Goal: Information Seeking & Learning: Find specific fact

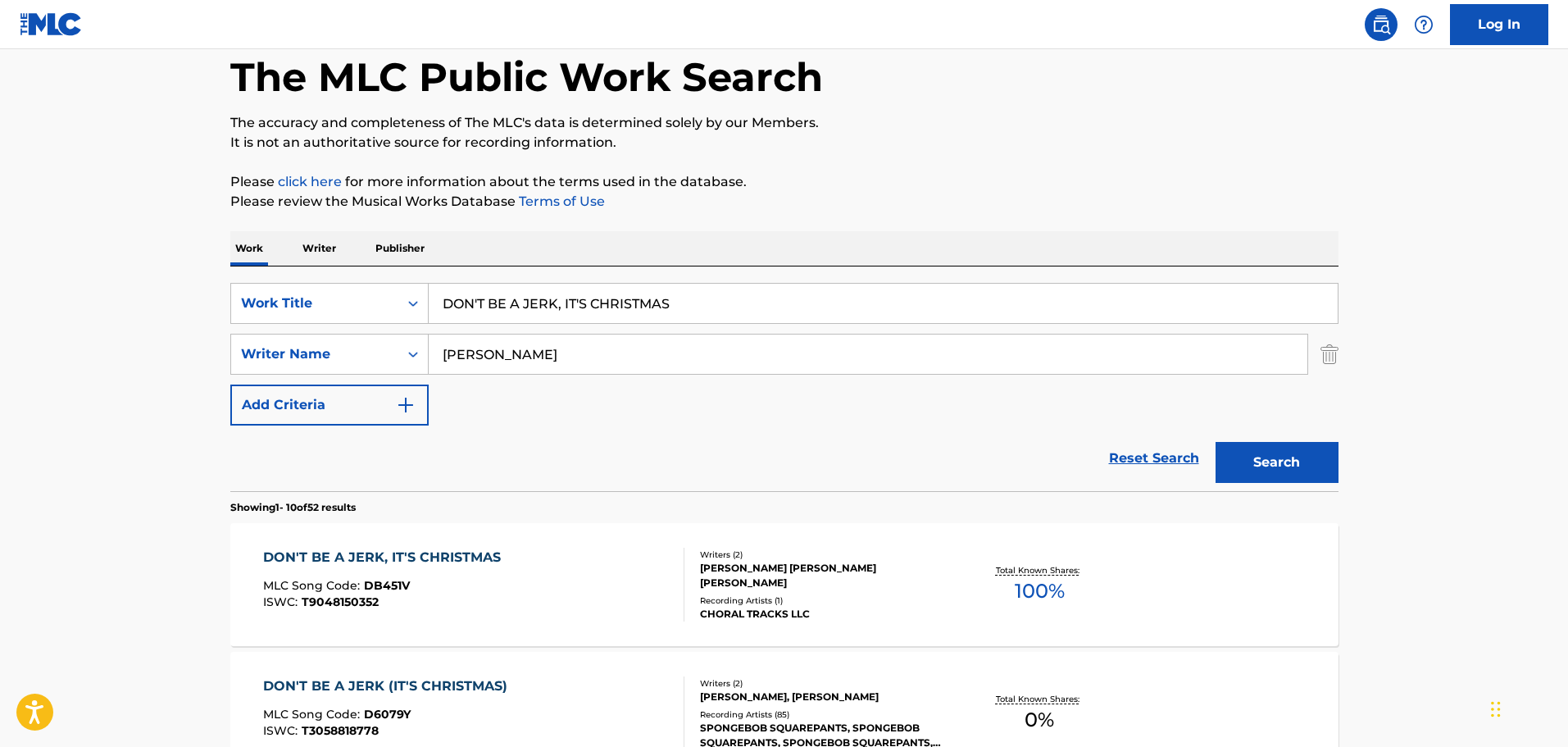
drag, startPoint x: 689, startPoint y: 312, endPoint x: 375, endPoint y: 328, distance: 314.4
click at [375, 328] on div "SearchWithCriteriaaa949853-cad2-443f-8424-e0da2ffc70f6 Work Title DON'T BE A JE…" at bounding box center [784, 354] width 1108 height 142
paste input "If We Being Rëal"
drag, startPoint x: 572, startPoint y: 302, endPoint x: 302, endPoint y: 302, distance: 270.0
click at [302, 302] on div "SearchWithCriteriaaa949853-cad2-443f-8424-e0da2ffc70f6 Work Title If We Being R…" at bounding box center [784, 303] width 1108 height 41
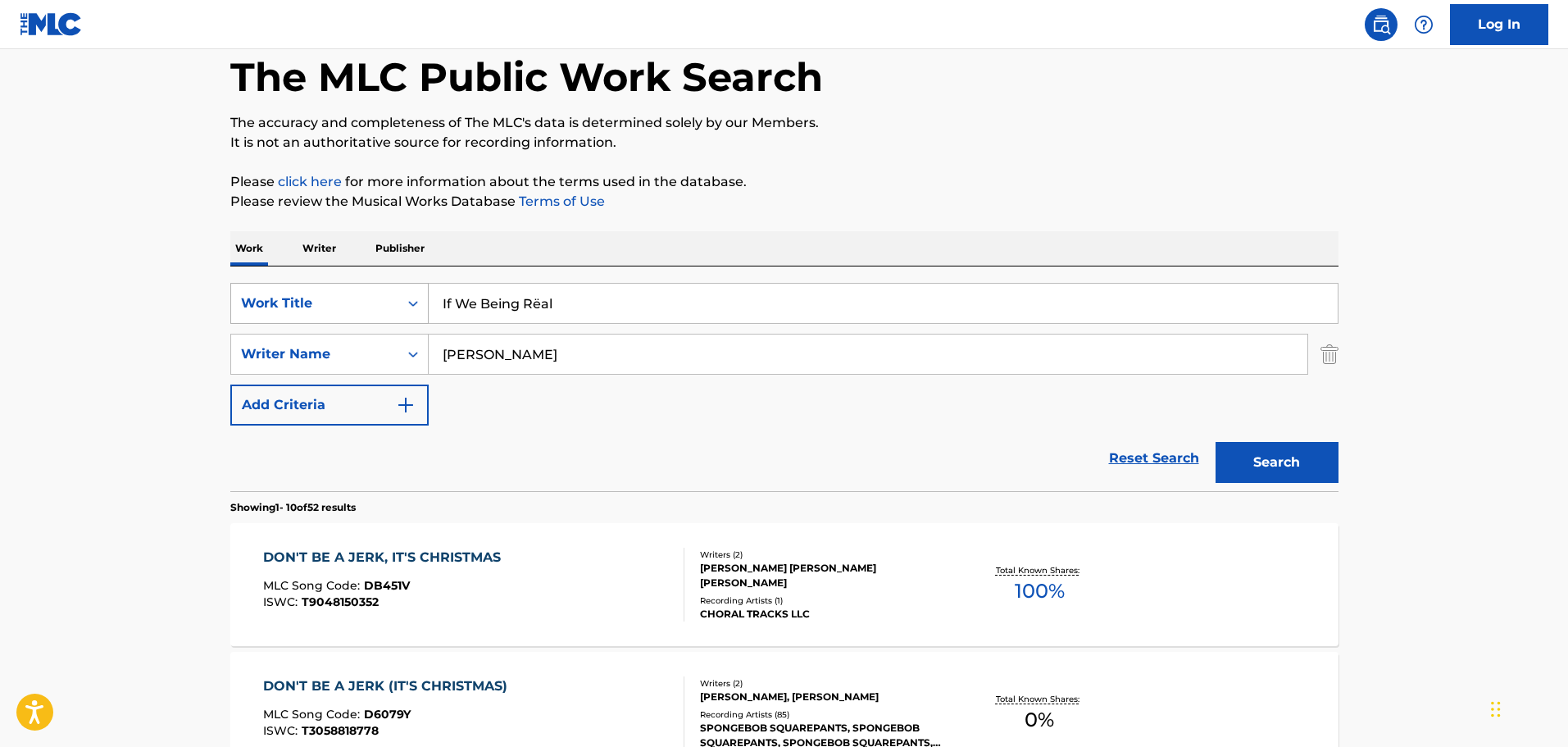
paste input "[PERSON_NAME]'S GOT A GUN"
type input "[PERSON_NAME]'S GOT A GUN"
drag, startPoint x: 604, startPoint y: 367, endPoint x: 322, endPoint y: 367, distance: 282.0
click at [322, 367] on div "SearchWithCriteriac56935a5-2ca0-4434-ab7b-a4a1b7583225 Writer Name [PERSON_NAME…" at bounding box center [784, 354] width 1108 height 41
paste input "[PERSON_NAME]"
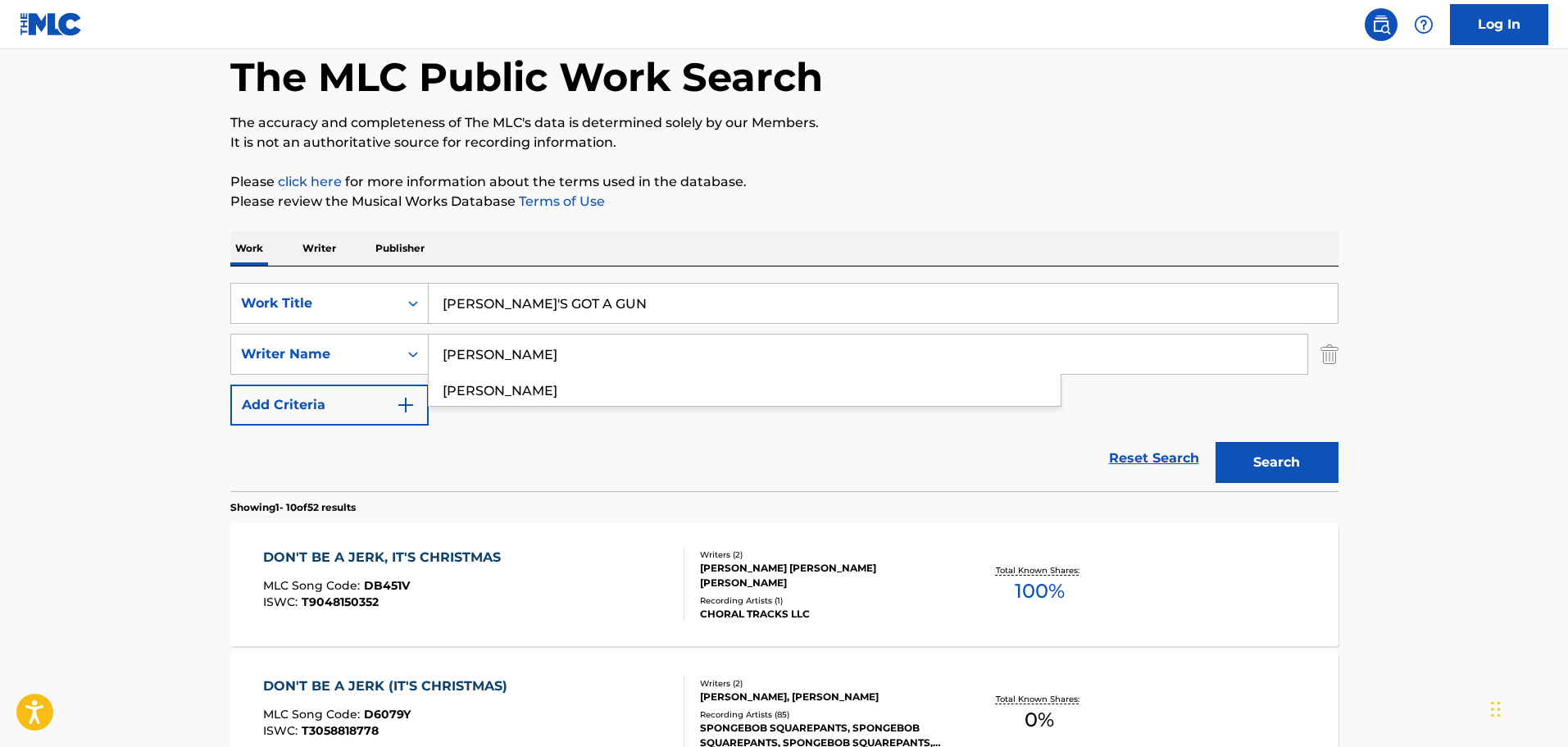
type input "[PERSON_NAME]"
click at [1283, 466] on button "Search" at bounding box center [1277, 462] width 123 height 41
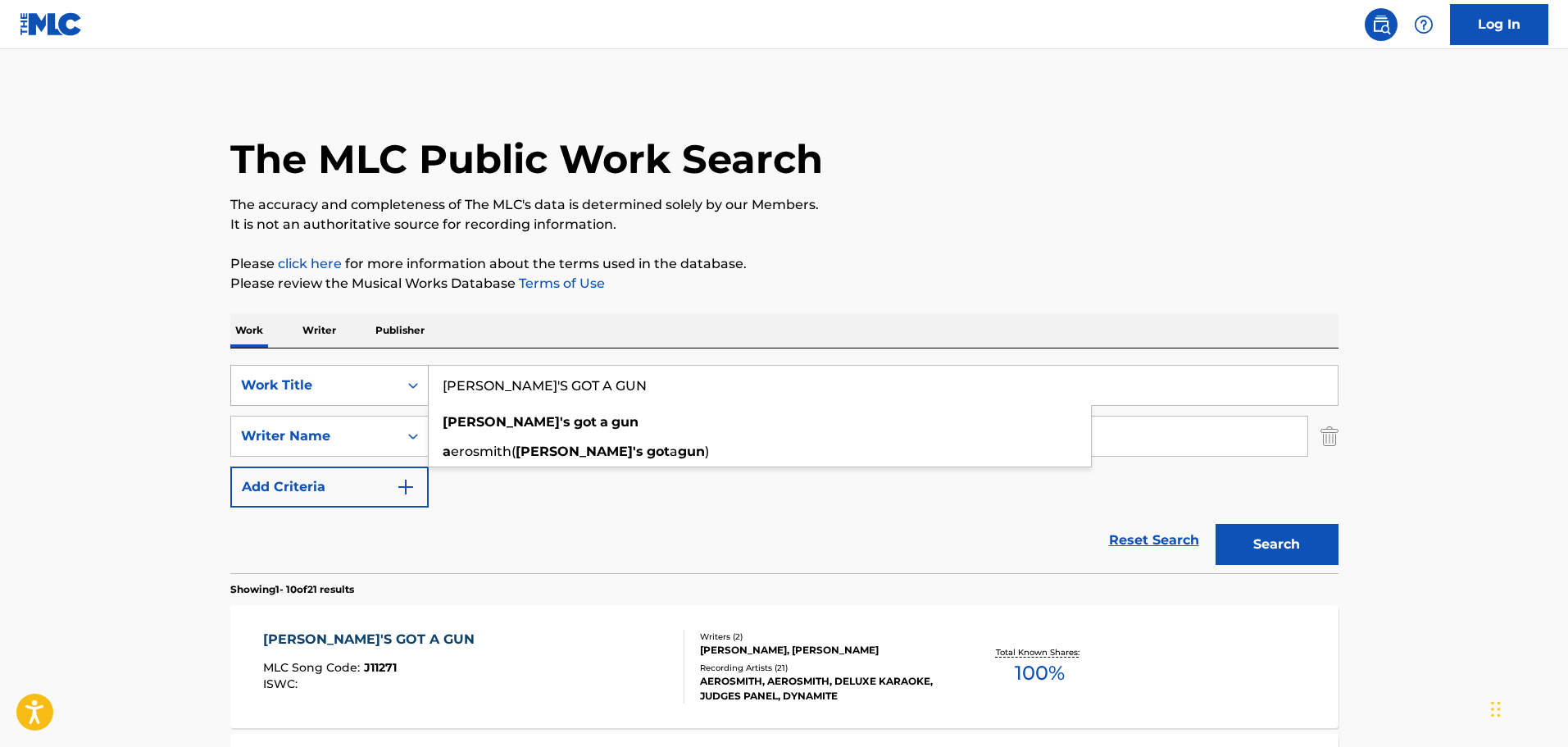
drag, startPoint x: 598, startPoint y: 389, endPoint x: 369, endPoint y: 383, distance: 229.1
click at [369, 383] on div "SearchWithCriteriaaa949853-cad2-443f-8424-e0da2ffc70f6 Work Title [PERSON_NAME]…" at bounding box center [784, 385] width 1108 height 41
drag, startPoint x: 600, startPoint y: 396, endPoint x: 414, endPoint y: 390, distance: 186.1
click at [414, 390] on div "SearchWithCriteriaaa949853-cad2-443f-8424-e0da2ffc70f6 Work Title [PERSON_NAME]…" at bounding box center [784, 385] width 1108 height 41
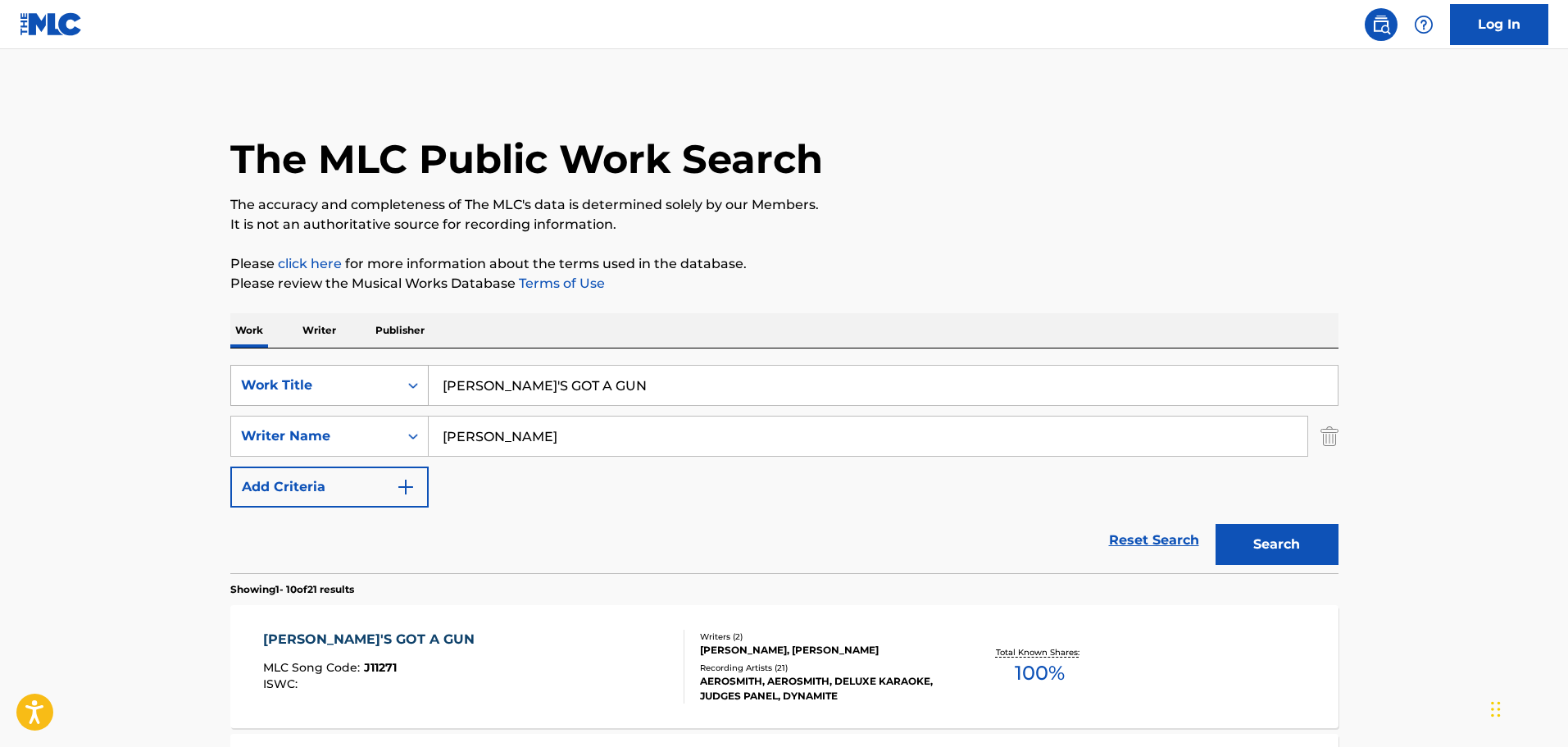
paste input "WE GOT THE BEAT"
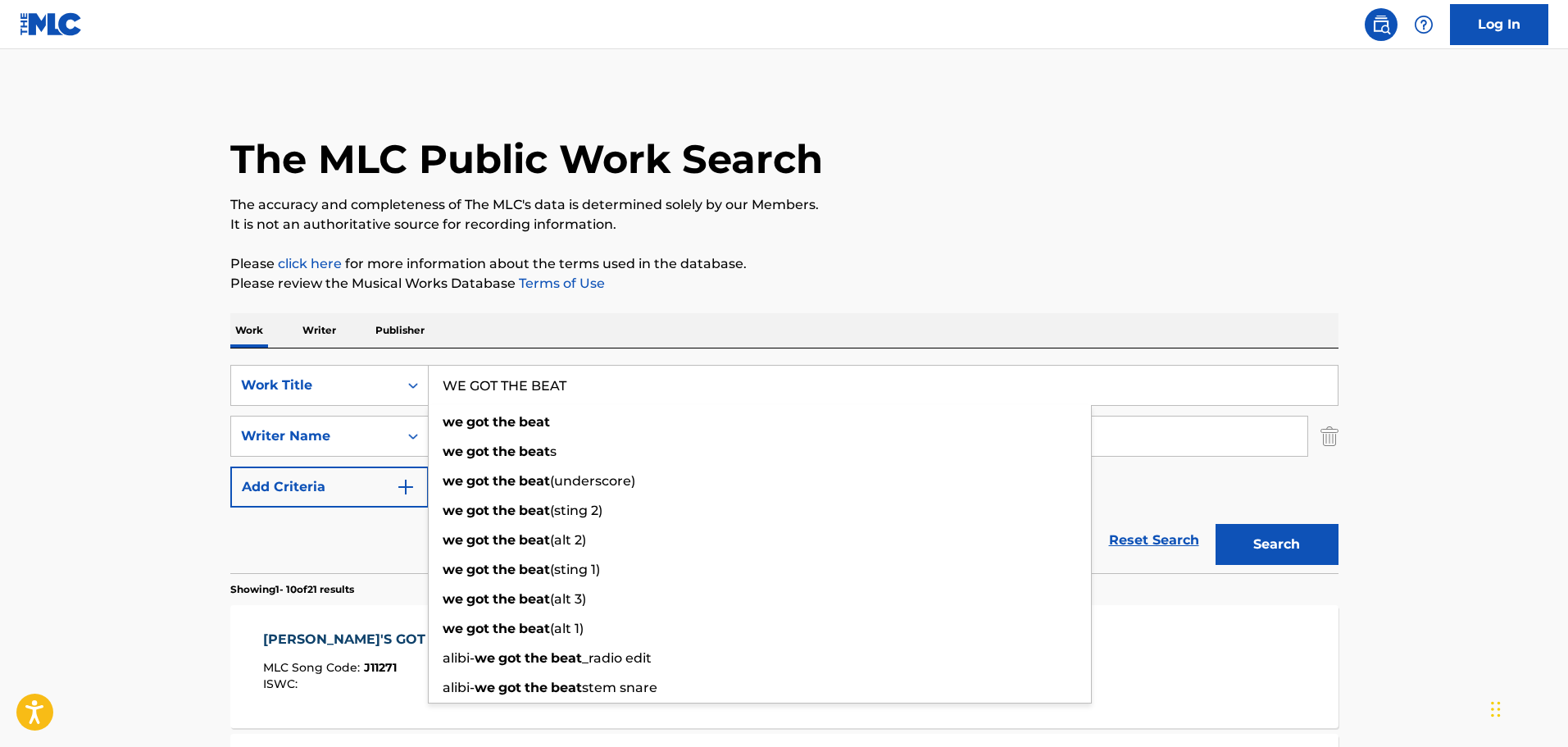
type input "WE GOT THE BEAT"
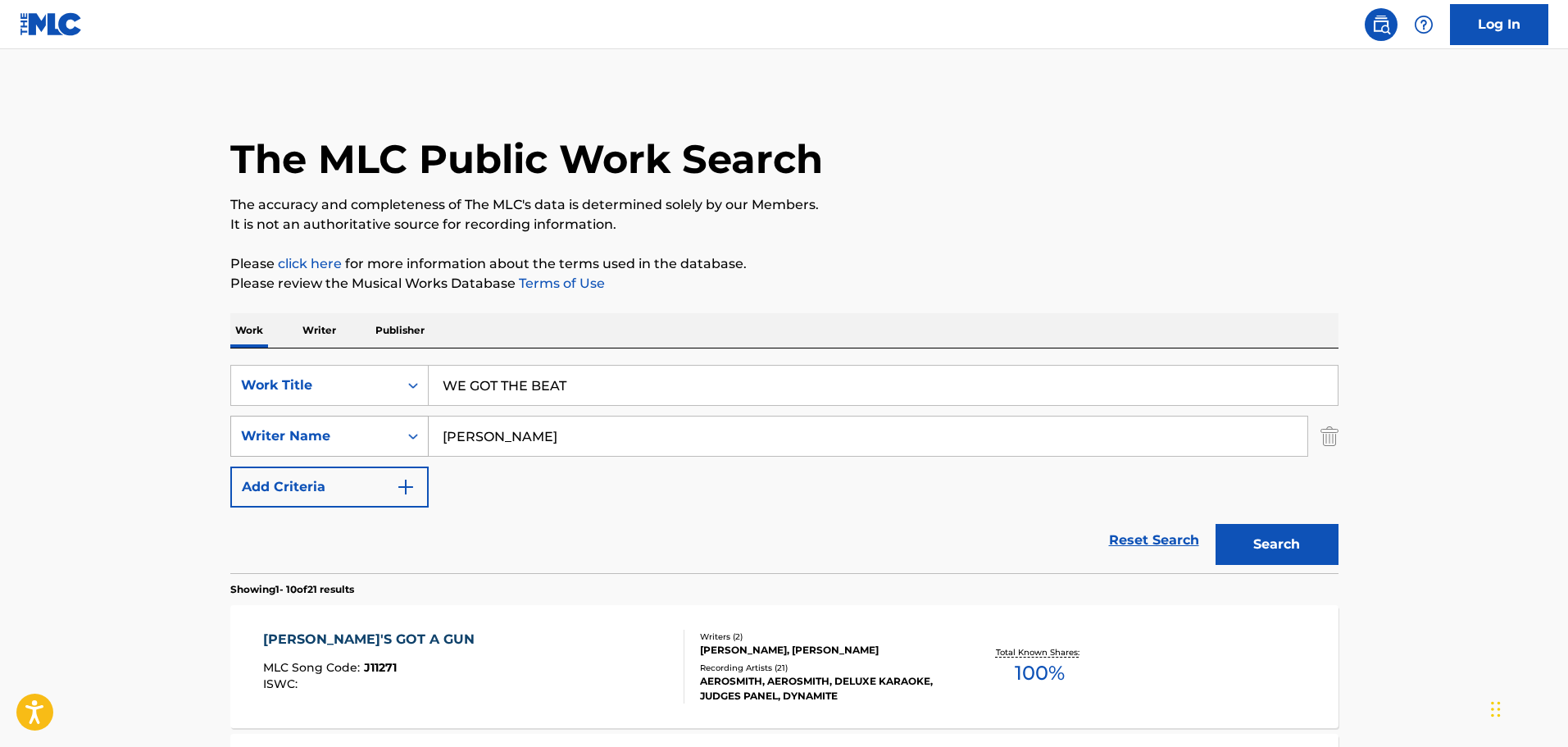
drag, startPoint x: 571, startPoint y: 443, endPoint x: 388, endPoint y: 447, distance: 183.0
click at [388, 447] on div "SearchWithCriteriac56935a5-2ca0-4434-ab7b-a4a1b7583225 Writer Name [PERSON_NAME]" at bounding box center [784, 436] width 1108 height 41
paste input "[PERSON_NAME]"
type input "[PERSON_NAME]"
click at [1216, 523] on button "Search" at bounding box center [1277, 544] width 123 height 41
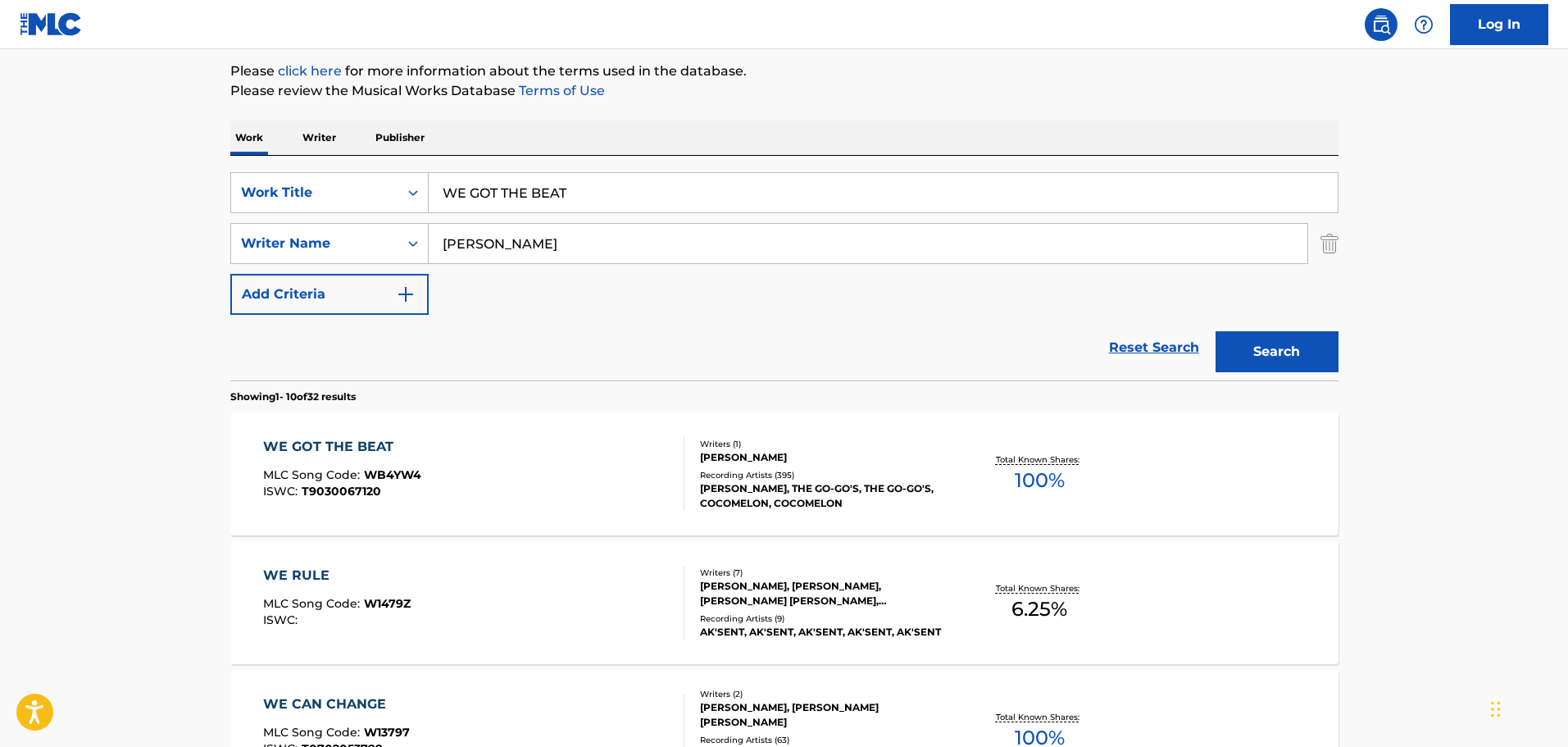
scroll to position [328, 0]
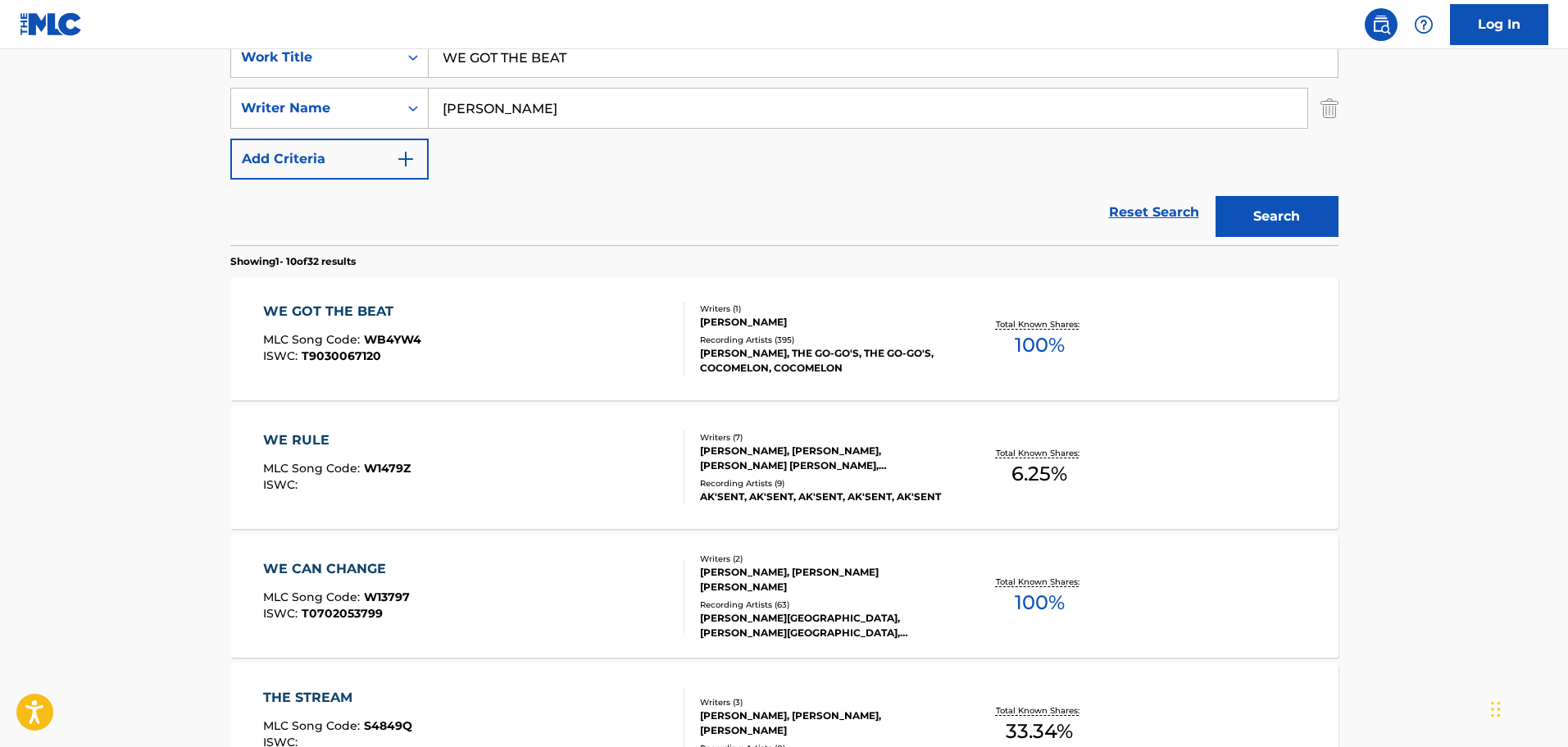
click at [828, 335] on div "Recording Artists ( 395 )" at bounding box center [823, 340] width 247 height 13
